Goal: Use online tool/utility: Utilize a website feature to perform a specific function

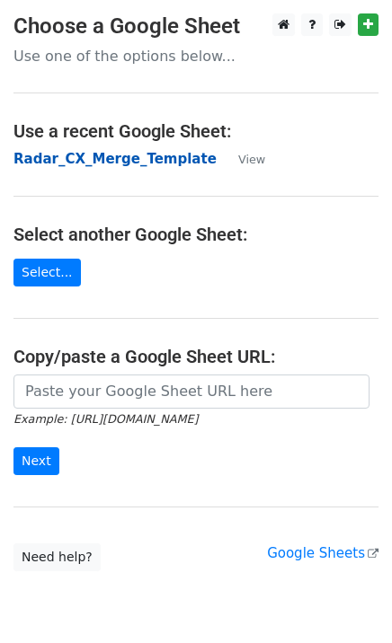
click at [158, 162] on strong "Radar_CX_Merge_Template" at bounding box center [114, 159] width 203 height 16
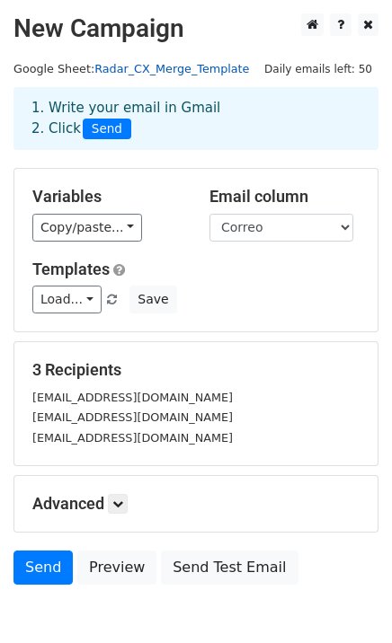
click at [187, 75] on link "Radar_CX_Merge_Template" at bounding box center [171, 68] width 155 height 13
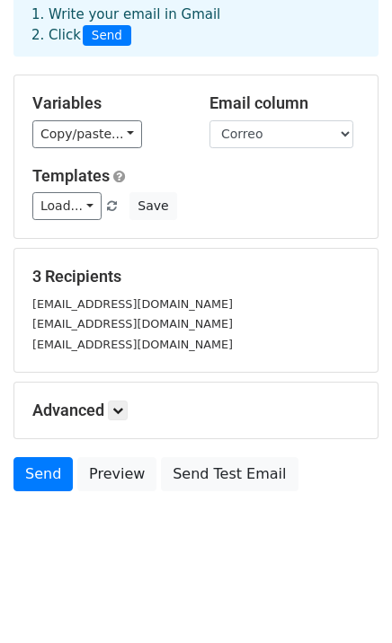
scroll to position [93, 0]
click at [128, 410] on link at bounding box center [118, 411] width 20 height 20
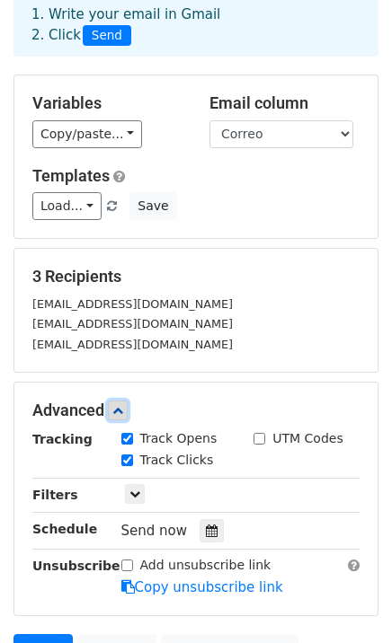
click at [128, 410] on link at bounding box center [118, 411] width 20 height 20
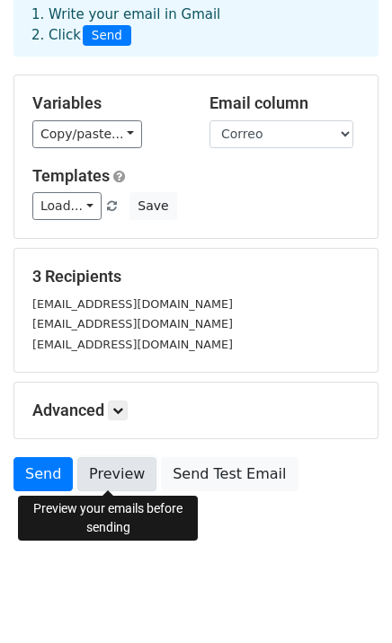
click at [110, 475] on link "Preview" at bounding box center [116, 474] width 79 height 34
